Goal: Transaction & Acquisition: Obtain resource

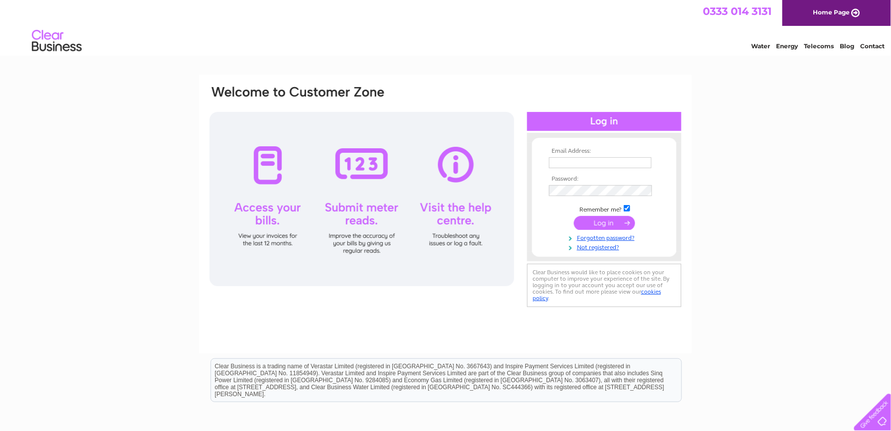
click at [562, 163] on input "text" at bounding box center [600, 162] width 103 height 11
type input "[EMAIL_ADDRESS][DOMAIN_NAME]"
click at [599, 235] on link "Forgotten password?" at bounding box center [605, 237] width 113 height 9
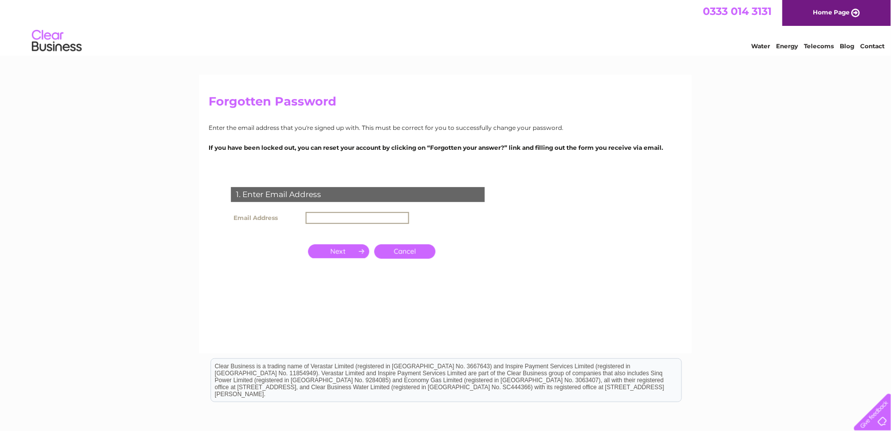
click at [393, 212] on input "text" at bounding box center [358, 218] width 104 height 12
type input "[EMAIL_ADDRESS][DOMAIN_NAME]"
click at [359, 249] on input "button" at bounding box center [338, 250] width 61 height 14
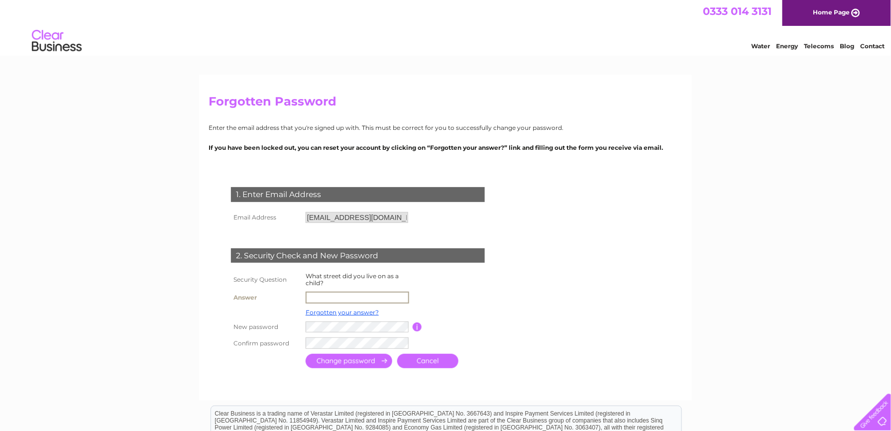
click at [357, 295] on input "text" at bounding box center [358, 298] width 104 height 12
type input "new road"
click at [351, 361] on input "submit" at bounding box center [349, 360] width 87 height 14
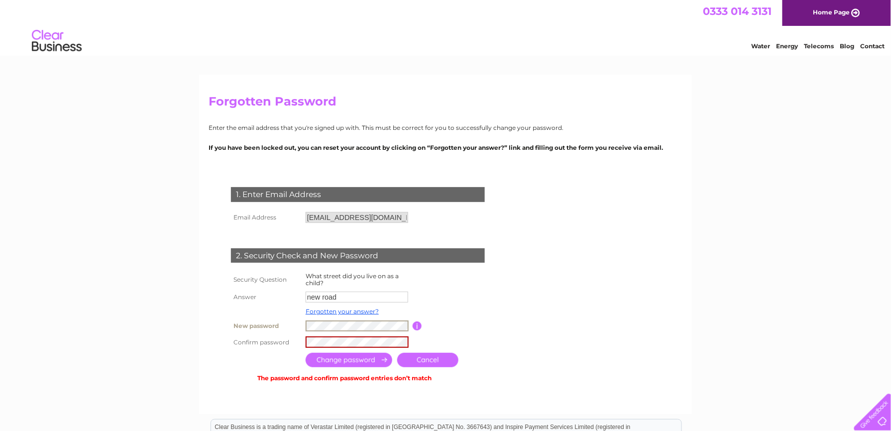
click at [346, 363] on input "submit" at bounding box center [349, 360] width 87 height 14
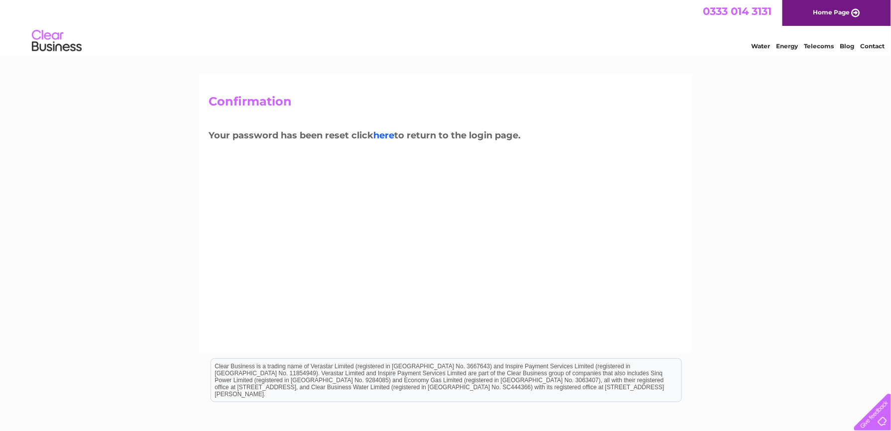
click at [383, 134] on link "here" at bounding box center [383, 135] width 21 height 11
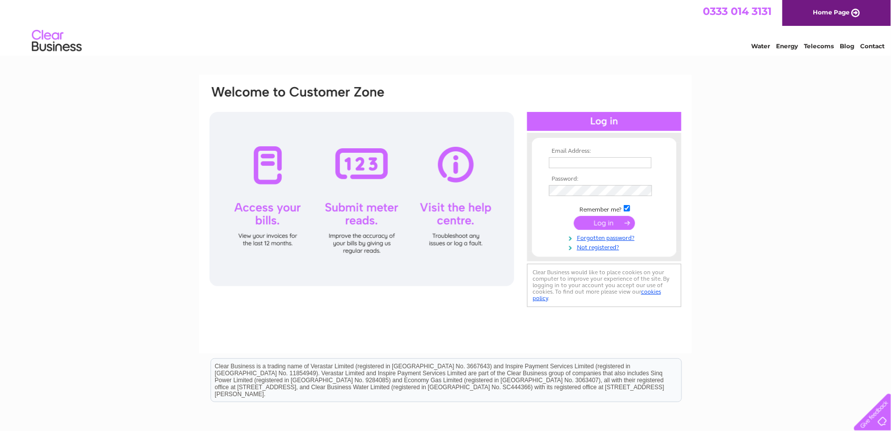
type input "tyrelltj@hotmail.co.uk"
click at [596, 228] on input "submit" at bounding box center [604, 223] width 61 height 14
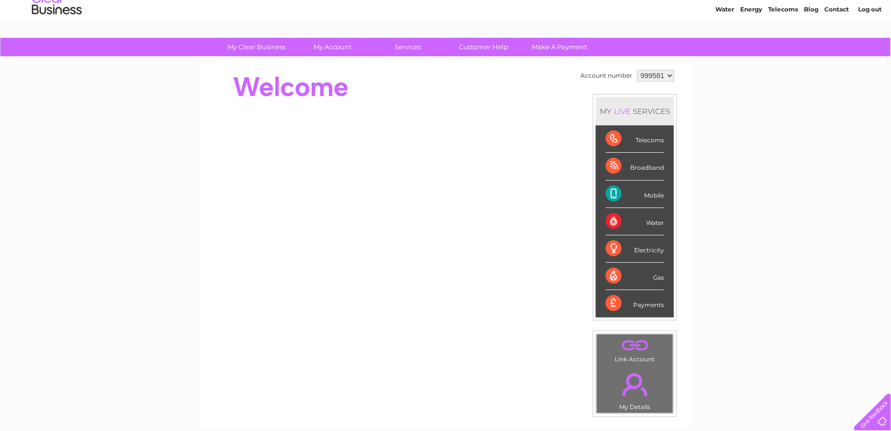
scroll to position [35, 0]
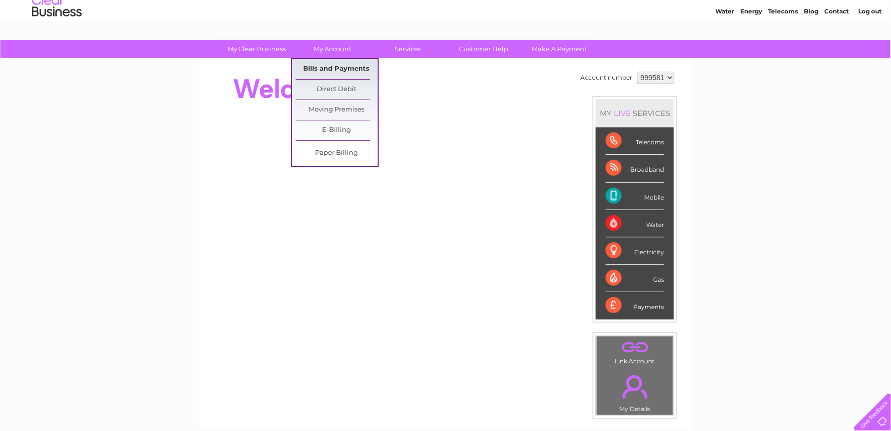
click at [348, 68] on link "Bills and Payments" at bounding box center [337, 69] width 82 height 20
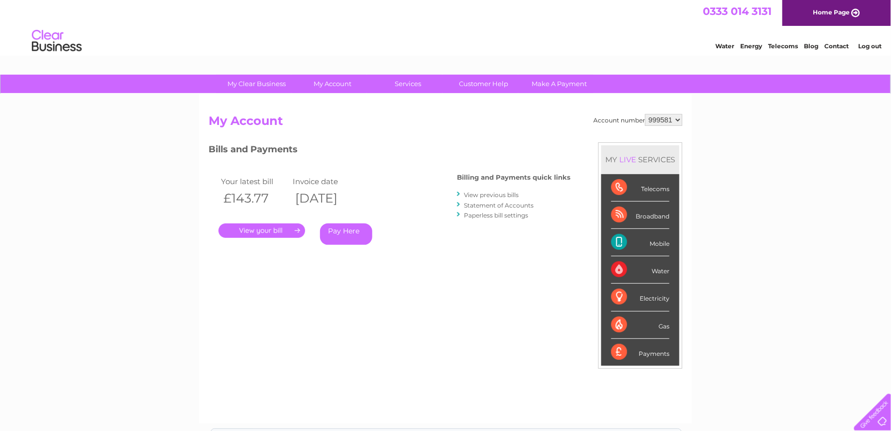
click at [500, 203] on link "Statement of Accounts" at bounding box center [499, 205] width 70 height 7
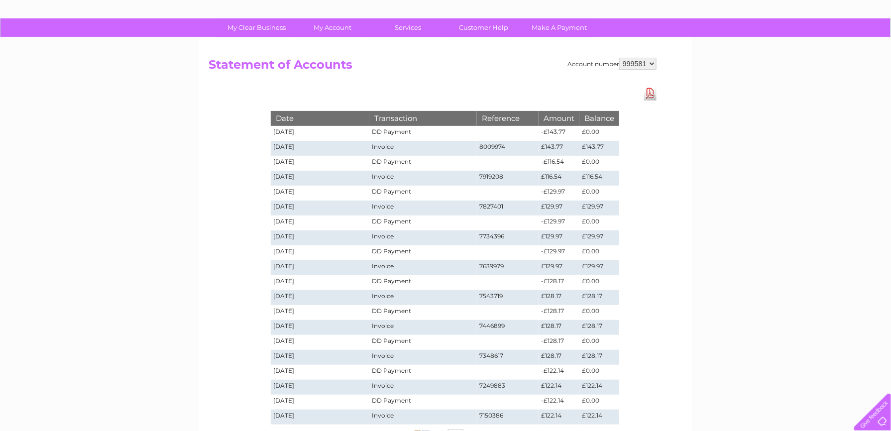
scroll to position [58, 0]
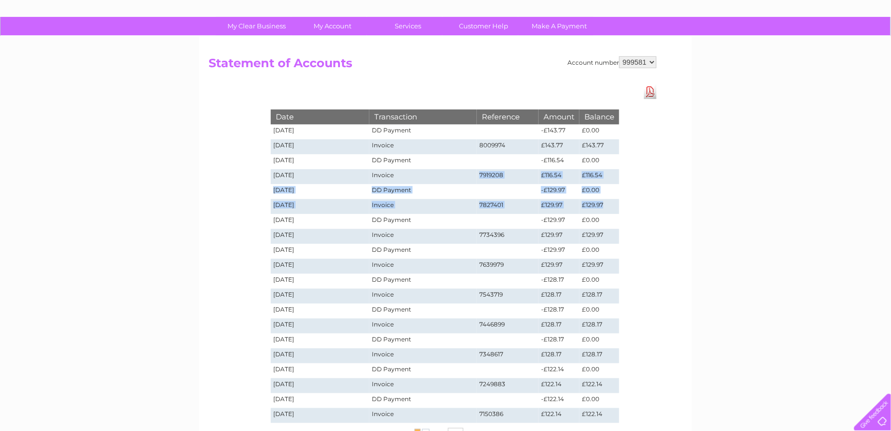
drag, startPoint x: 462, startPoint y: 178, endPoint x: 613, endPoint y: 201, distance: 153.1
click at [613, 201] on tbody "Date Transaction Reference Amount Balance 20/08/2025 DD Payment -£143.77 £0.00 …" at bounding box center [445, 266] width 348 height 313
click at [613, 201] on td "£129.97" at bounding box center [600, 206] width 40 height 15
click at [646, 91] on link "Download Pdf" at bounding box center [650, 92] width 12 height 14
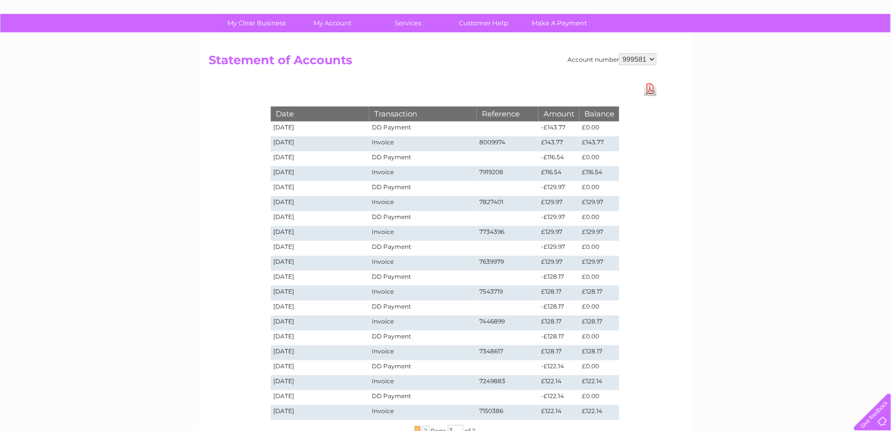
scroll to position [0, 0]
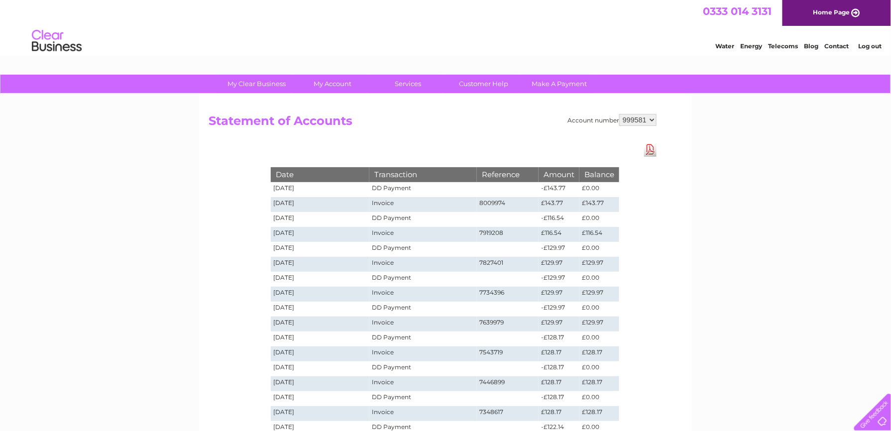
drag, startPoint x: 897, startPoint y: 169, endPoint x: 873, endPoint y: 68, distance: 104.0
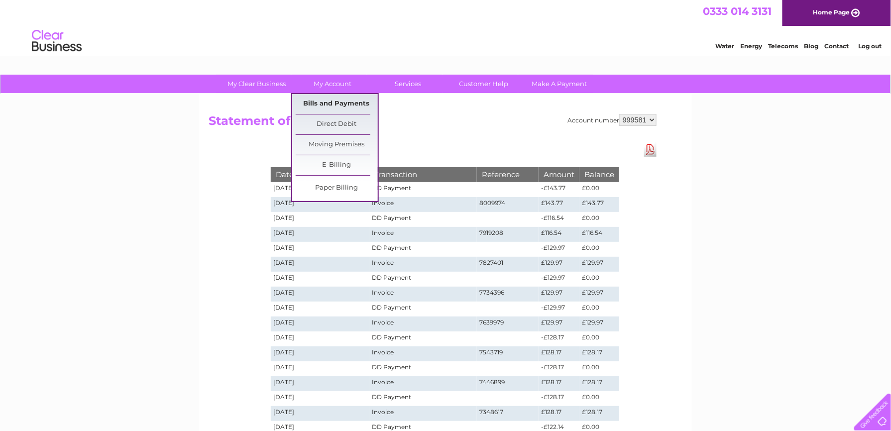
click at [356, 105] on link "Bills and Payments" at bounding box center [337, 104] width 82 height 20
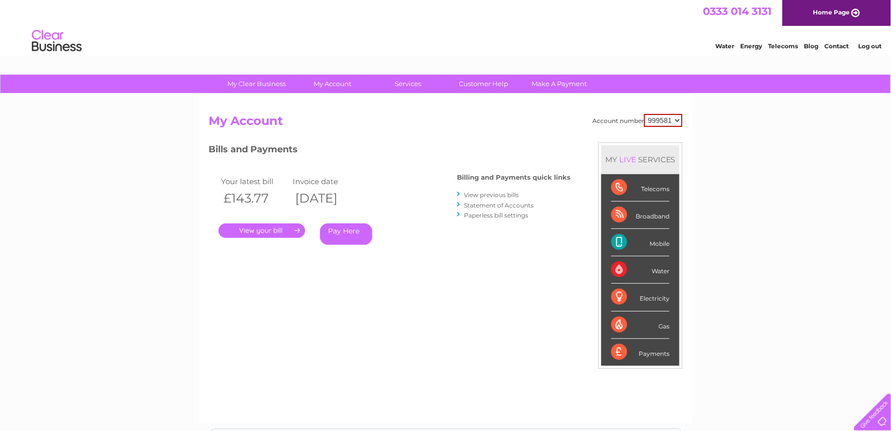
click at [671, 113] on div "Account number 999581 My Account MY LIVE SERVICES Telecoms Broadband Mobile Wat…" at bounding box center [445, 259] width 493 height 330
click at [675, 122] on select "999581" at bounding box center [663, 120] width 38 height 13
click at [644, 114] on select "999581" at bounding box center [663, 120] width 38 height 13
click at [782, 47] on link "Telecoms" at bounding box center [784, 45] width 30 height 7
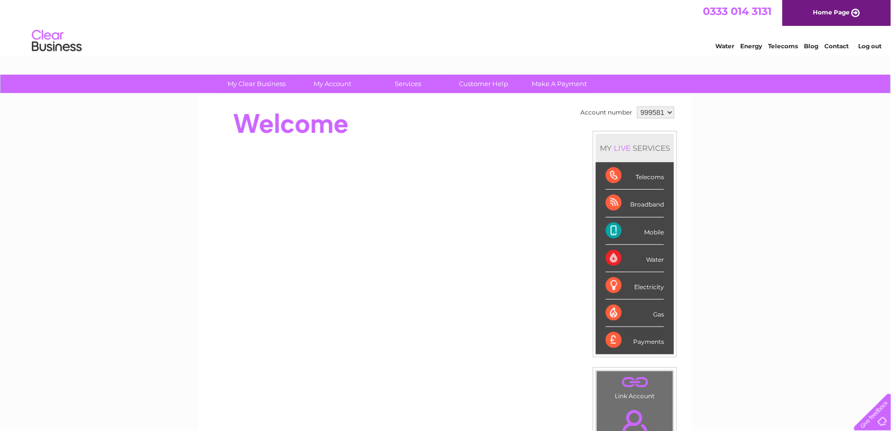
drag, startPoint x: 0, startPoint y: 0, endPoint x: 456, endPoint y: 124, distance: 472.7
click at [456, 124] on div at bounding box center [390, 124] width 362 height 40
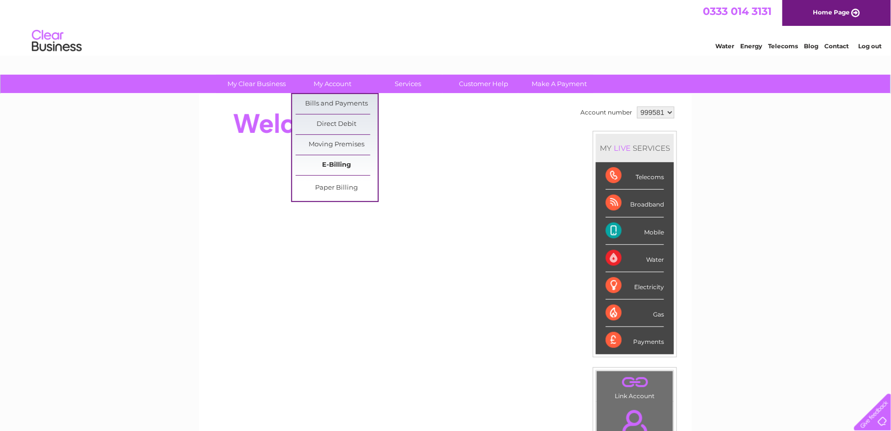
click at [352, 166] on link "E-Billing" at bounding box center [337, 165] width 82 height 20
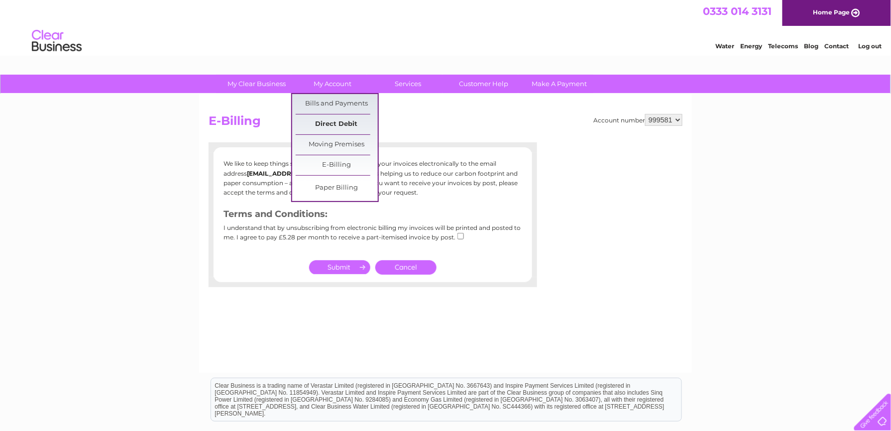
click at [339, 117] on link "Direct Debit" at bounding box center [337, 125] width 82 height 20
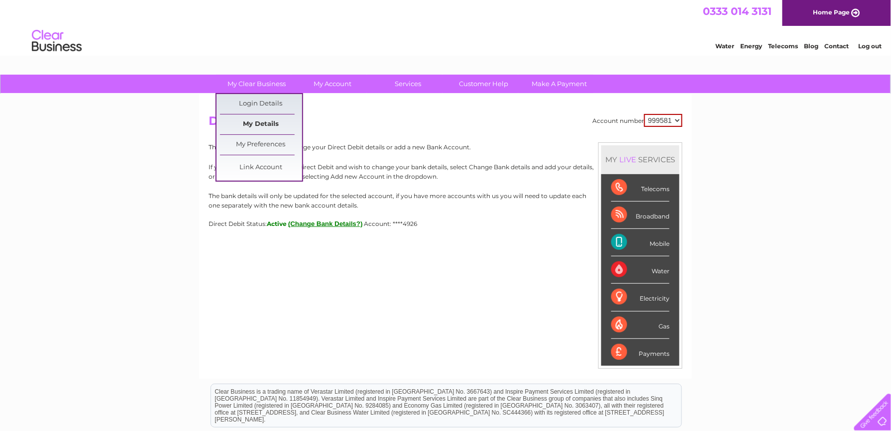
click at [276, 123] on link "My Details" at bounding box center [261, 125] width 82 height 20
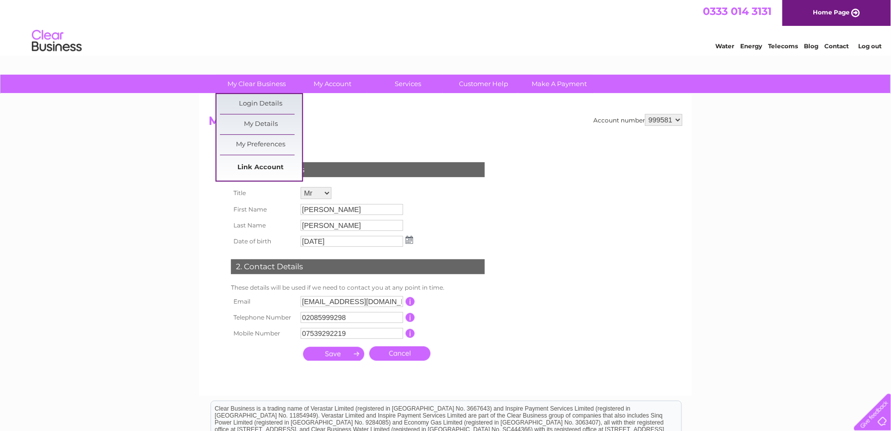
click at [257, 172] on link "Link Account" at bounding box center [261, 168] width 82 height 20
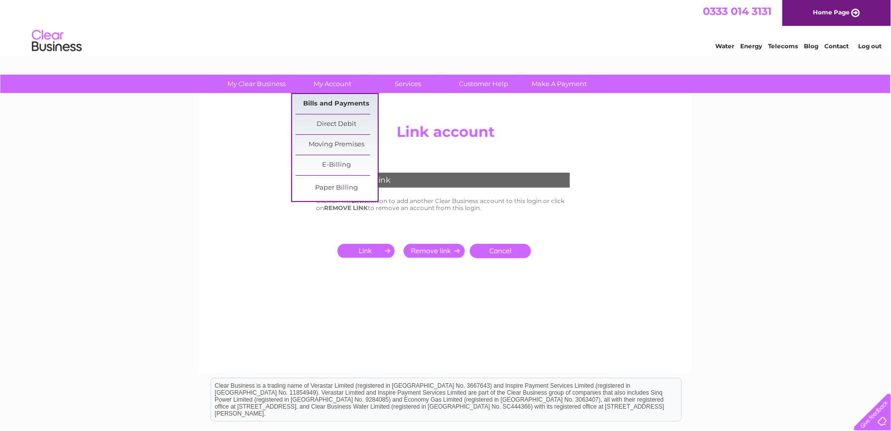
click at [341, 106] on link "Bills and Payments" at bounding box center [337, 104] width 82 height 20
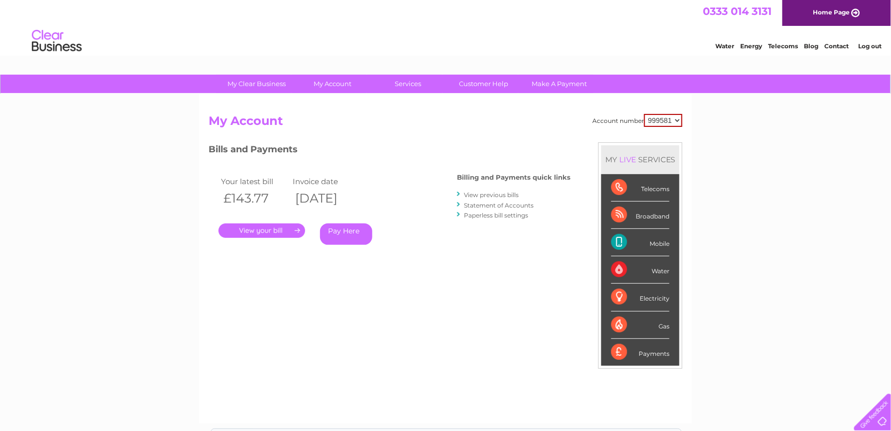
click at [267, 237] on link "." at bounding box center [262, 231] width 87 height 14
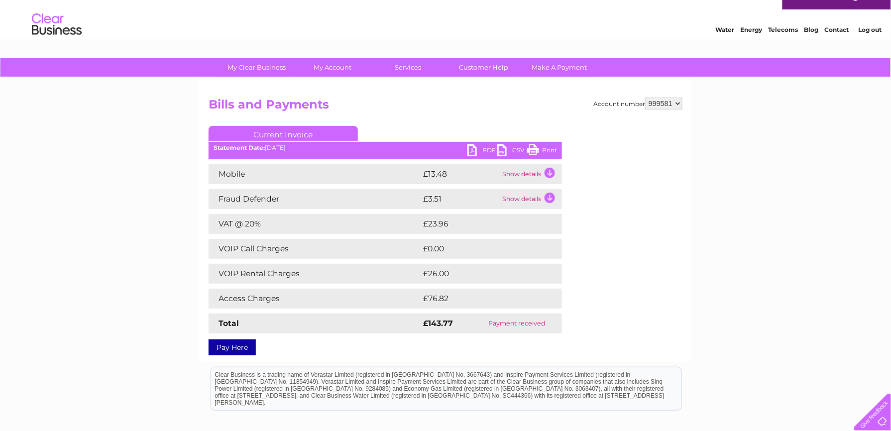
scroll to position [16, 0]
click at [476, 148] on link "PDF" at bounding box center [482, 152] width 30 height 14
click at [273, 153] on div "PDF CSV Print Statement Date: [DATE]" at bounding box center [385, 152] width 353 height 15
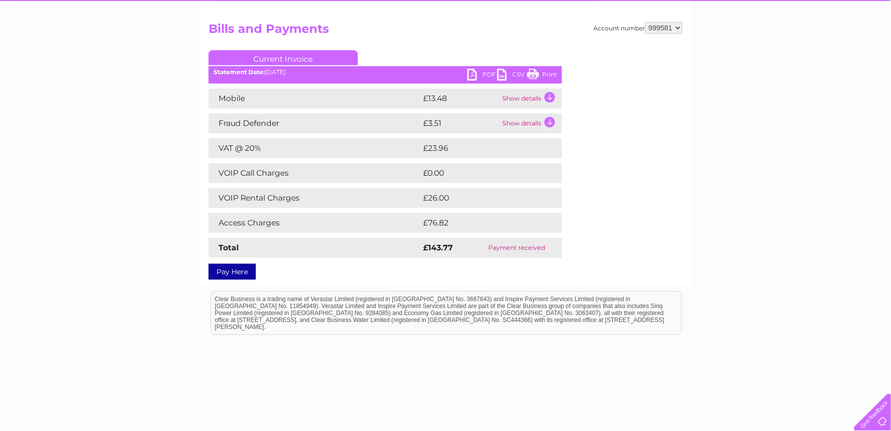
scroll to position [92, 0]
click at [543, 99] on td "Show details" at bounding box center [531, 99] width 62 height 20
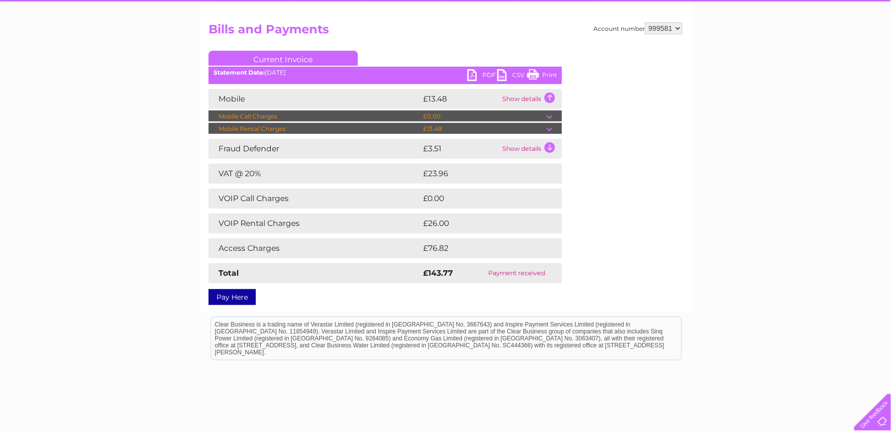
click at [544, 150] on td "Show details" at bounding box center [531, 149] width 62 height 20
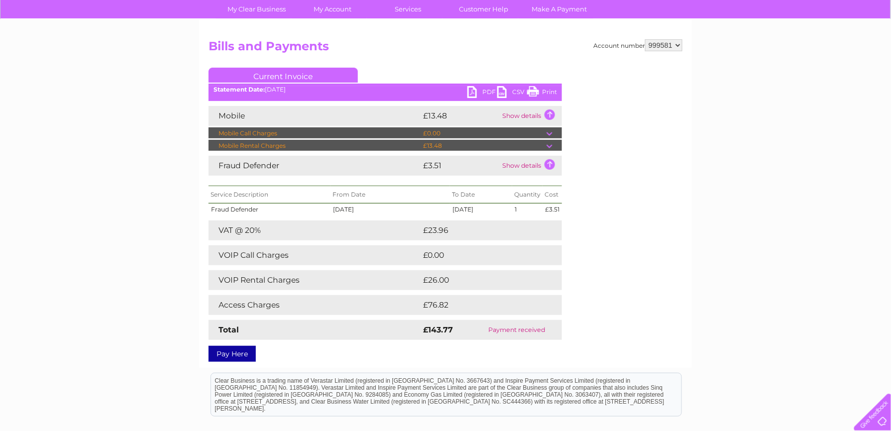
scroll to position [70, 0]
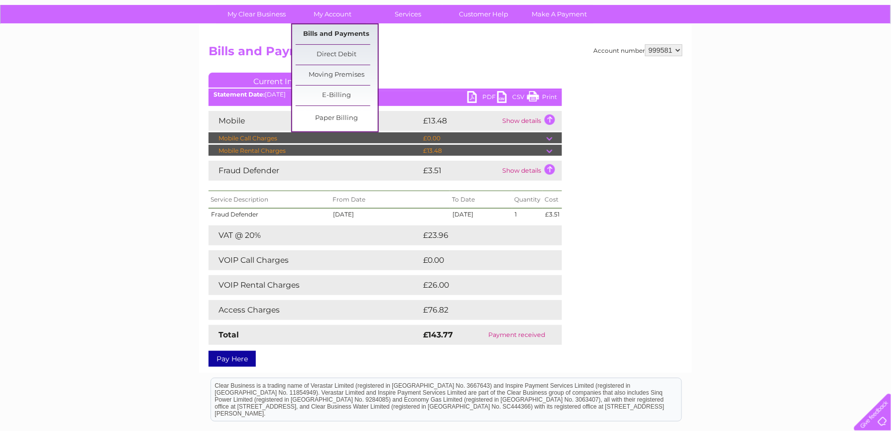
click at [337, 30] on link "Bills and Payments" at bounding box center [337, 34] width 82 height 20
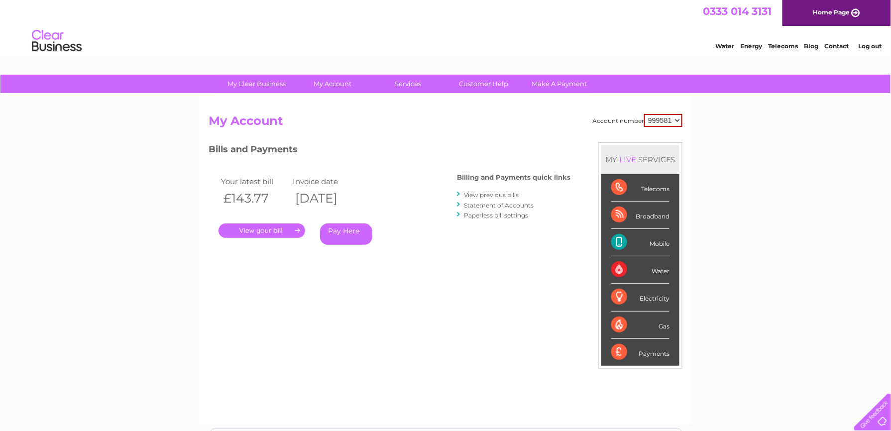
click at [500, 192] on link "View previous bills" at bounding box center [491, 194] width 55 height 7
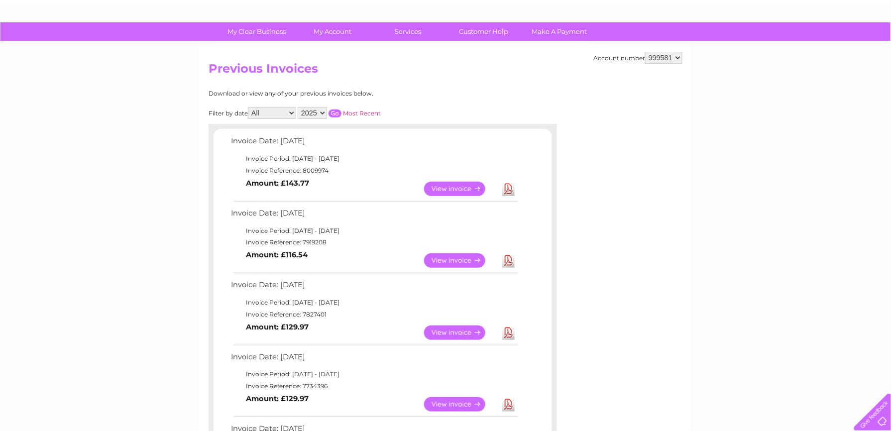
scroll to position [60, 0]
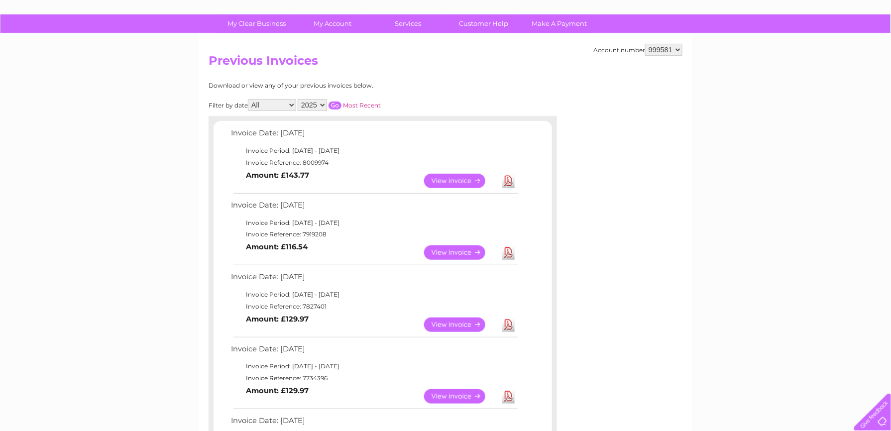
click at [509, 330] on link "Download" at bounding box center [508, 325] width 12 height 14
click at [504, 257] on link "Download" at bounding box center [508, 252] width 12 height 14
